Goal: Navigation & Orientation: Find specific page/section

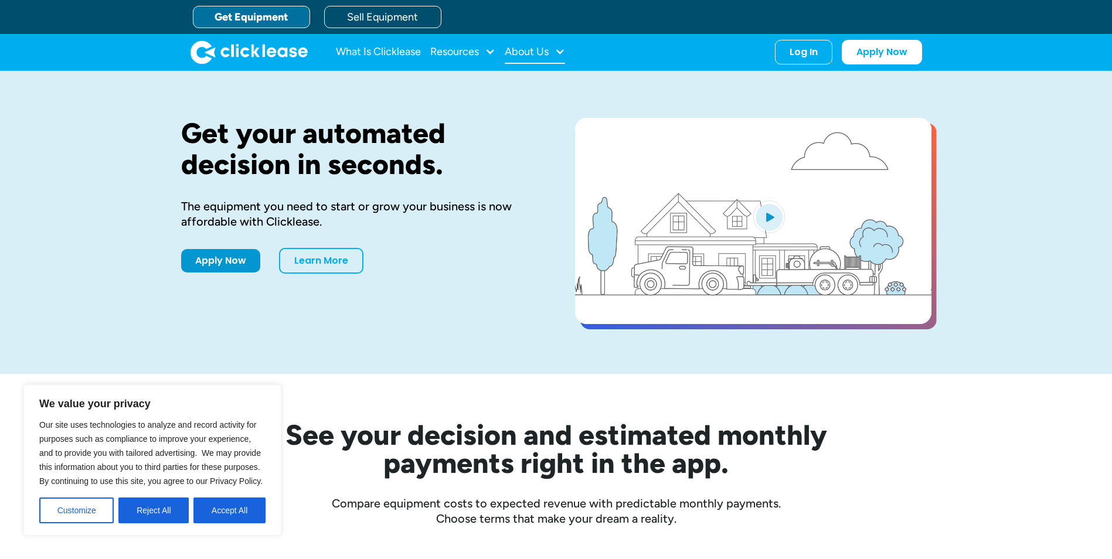
click at [529, 52] on div "About Us" at bounding box center [527, 52] width 44 height 0
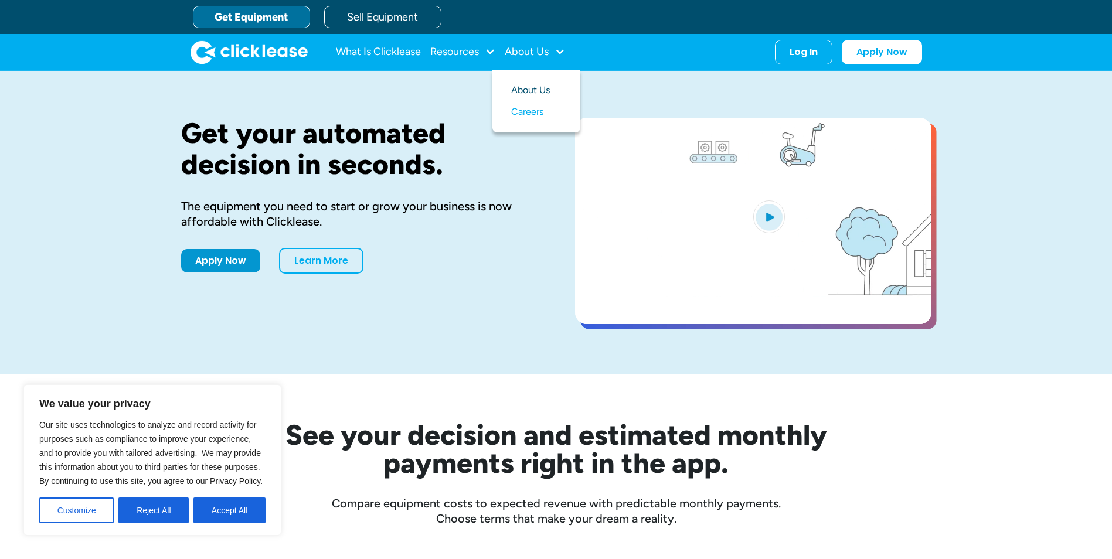
click at [541, 91] on link "About Us" at bounding box center [536, 91] width 50 height 22
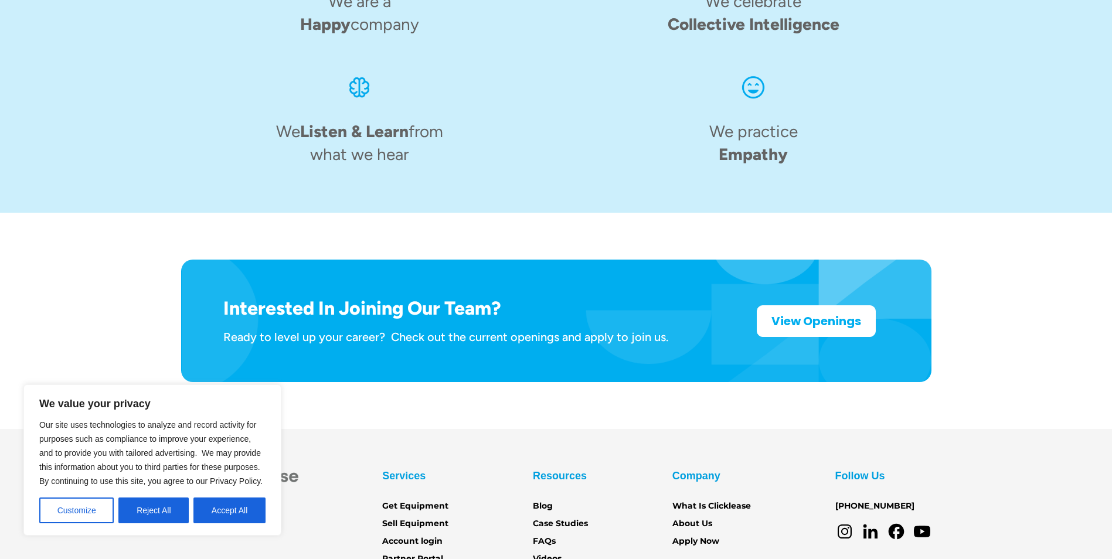
scroll to position [1798, 0]
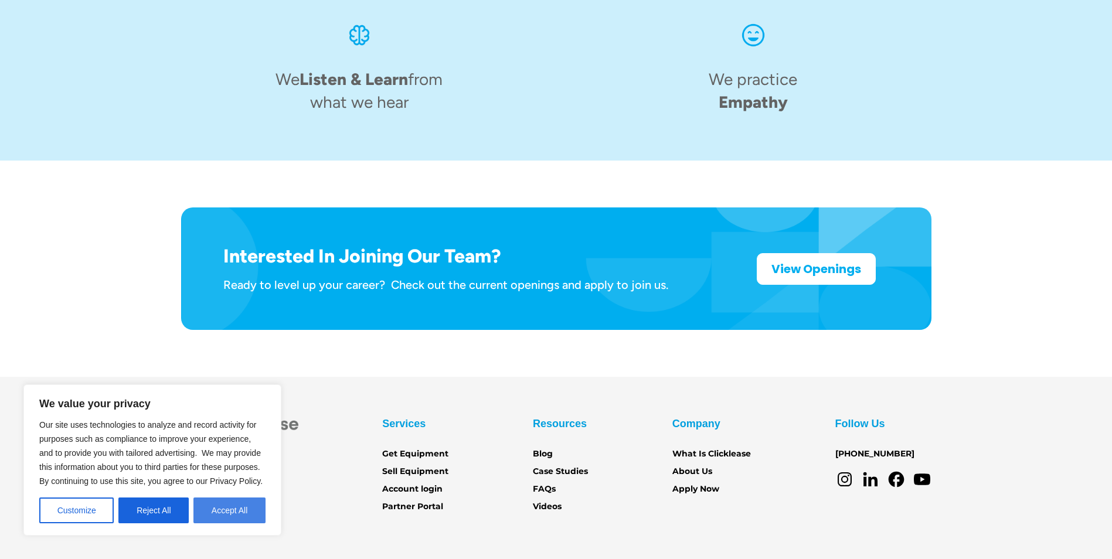
click at [217, 507] on button "Accept All" at bounding box center [229, 511] width 72 height 26
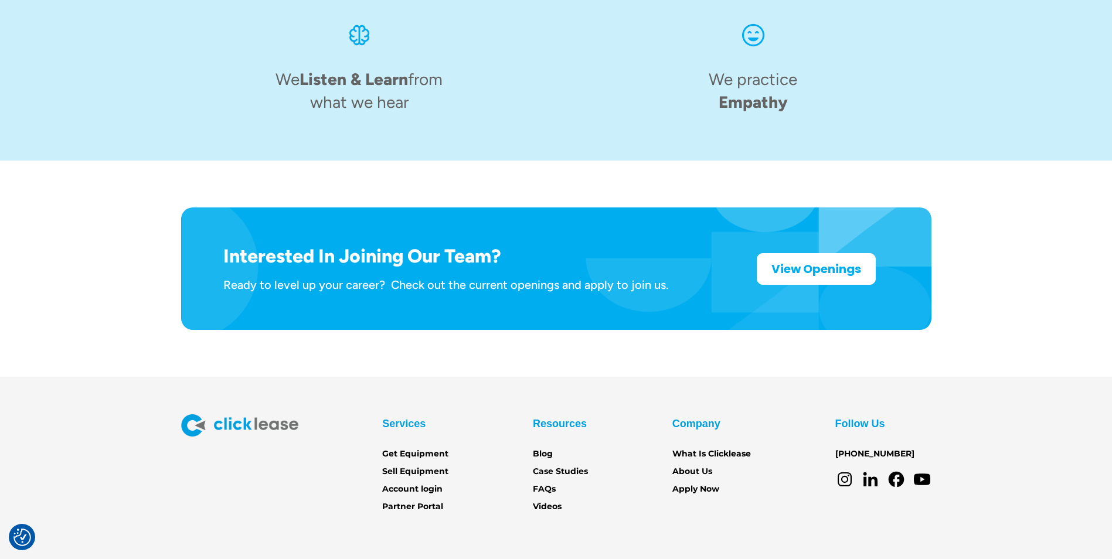
drag, startPoint x: 248, startPoint y: 493, endPoint x: 239, endPoint y: 470, distance: 25.0
click at [248, 493] on section "Services Get Equipment Sell Equipment Account login Partner Portal Resources Bl…" at bounding box center [556, 492] width 1112 height 231
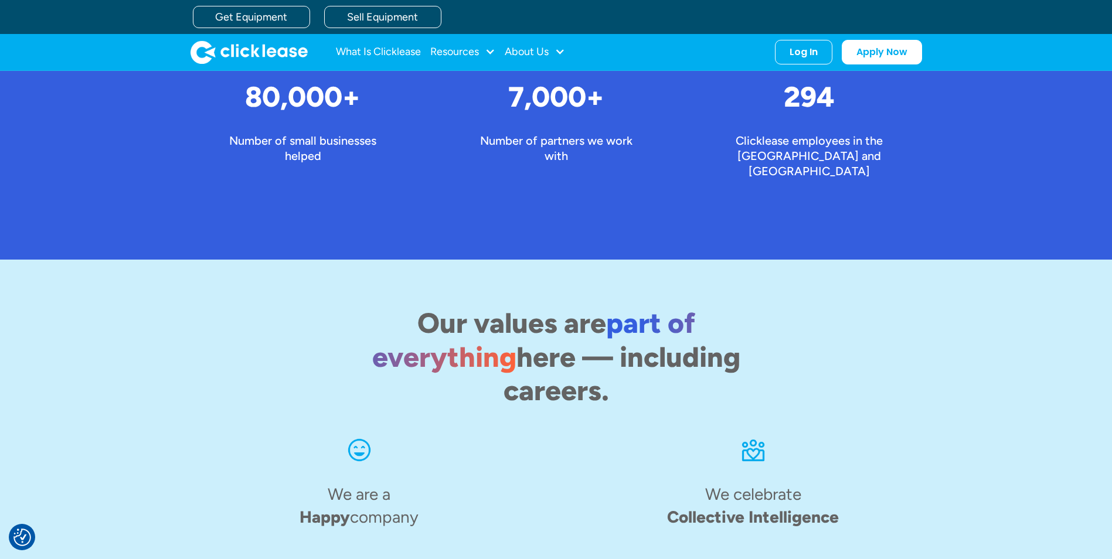
scroll to position [1154, 0]
